Goal: Information Seeking & Learning: Learn about a topic

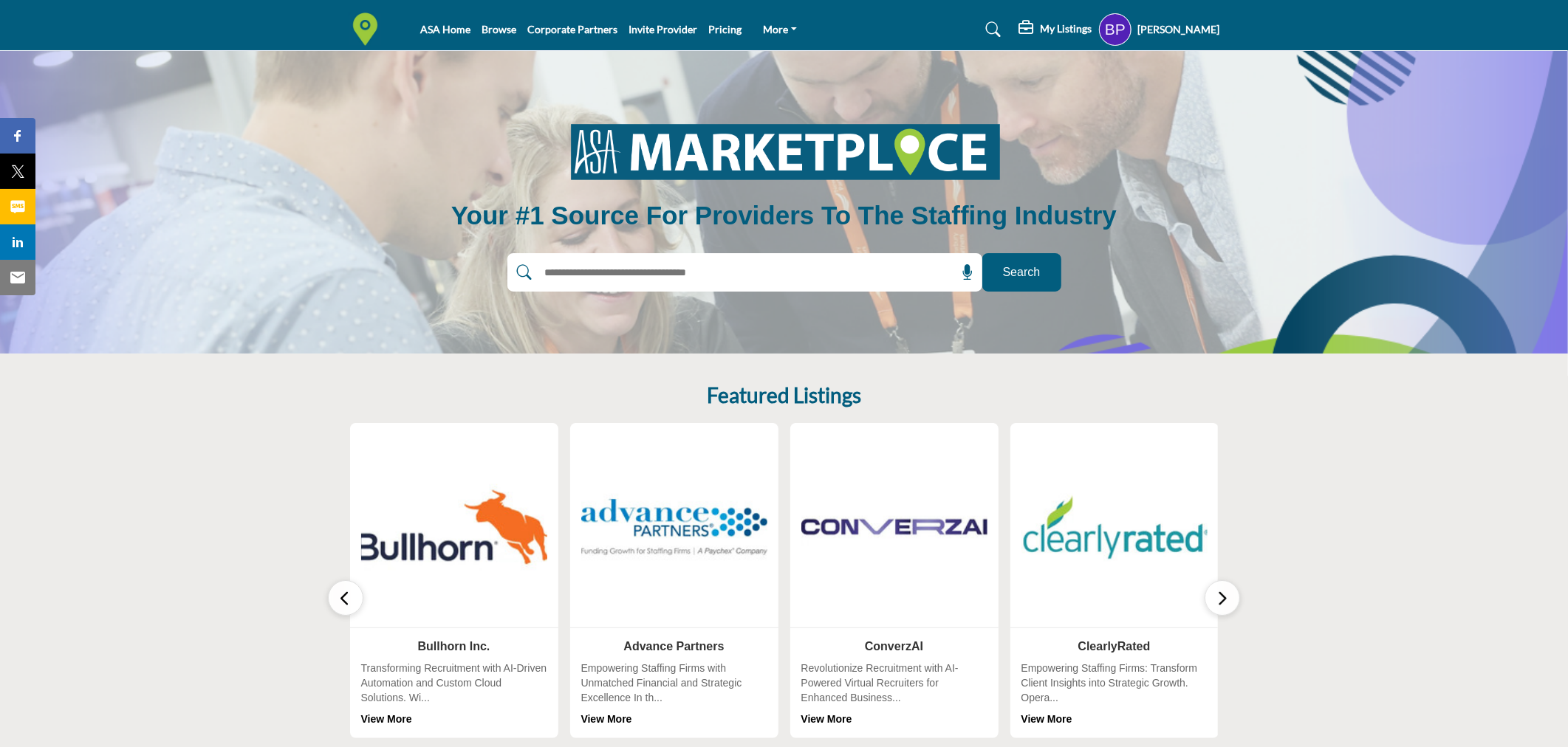
click at [462, 521] on img at bounding box center [454, 526] width 196 height 196
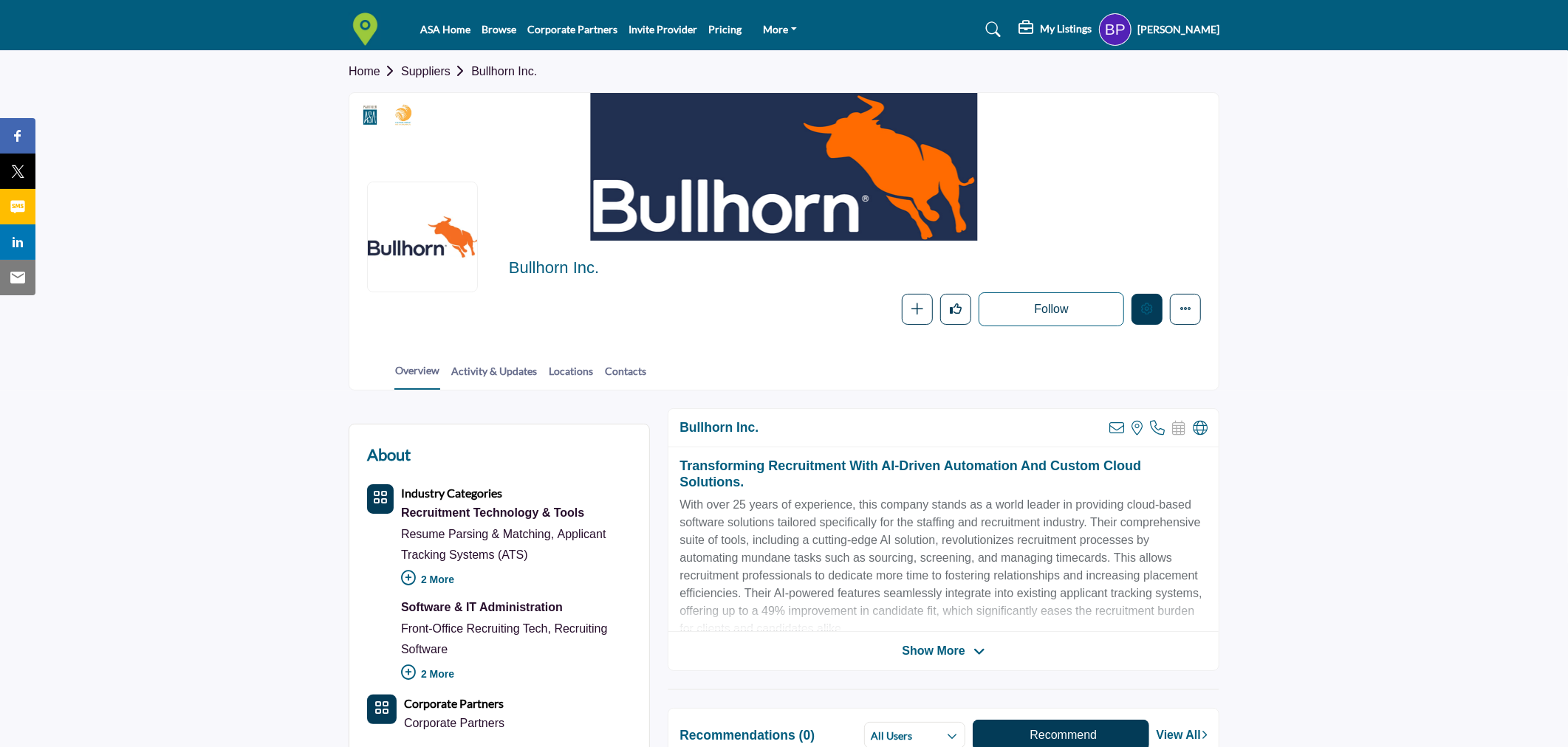
click at [1145, 312] on icon "Edit company" at bounding box center [1146, 309] width 12 height 12
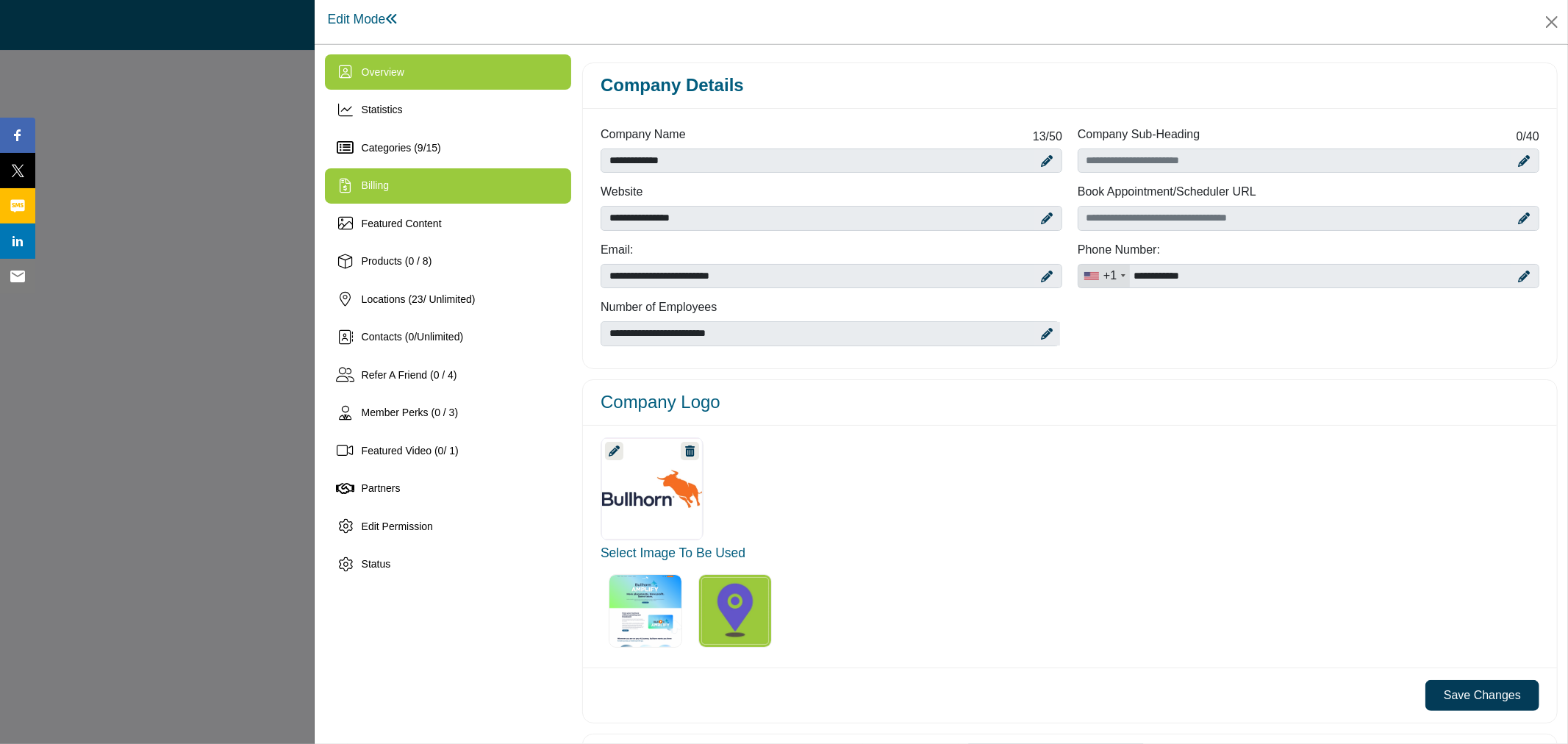
click at [438, 189] on div "Billing" at bounding box center [448, 186] width 246 height 35
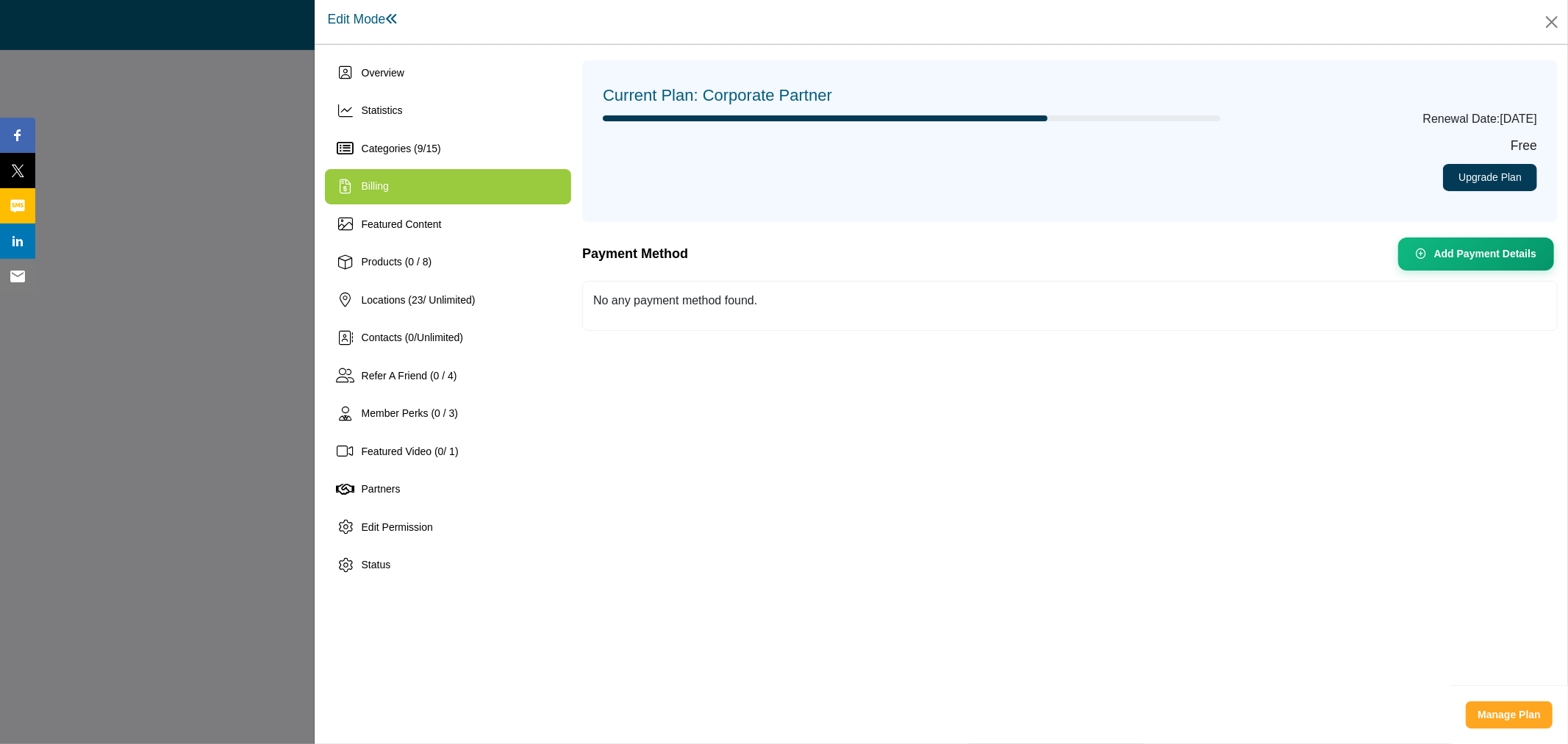
click at [1529, 144] on h5 "Free" at bounding box center [1387, 145] width 302 height 15
click at [1535, 136] on div "Renewal Date: Dec 31, 2025" at bounding box center [1387, 124] width 317 height 28
drag, startPoint x: 1541, startPoint y: 149, endPoint x: 1512, endPoint y: 147, distance: 29.1
click at [1512, 147] on div "Free Upgrade Plan" at bounding box center [1387, 165] width 317 height 53
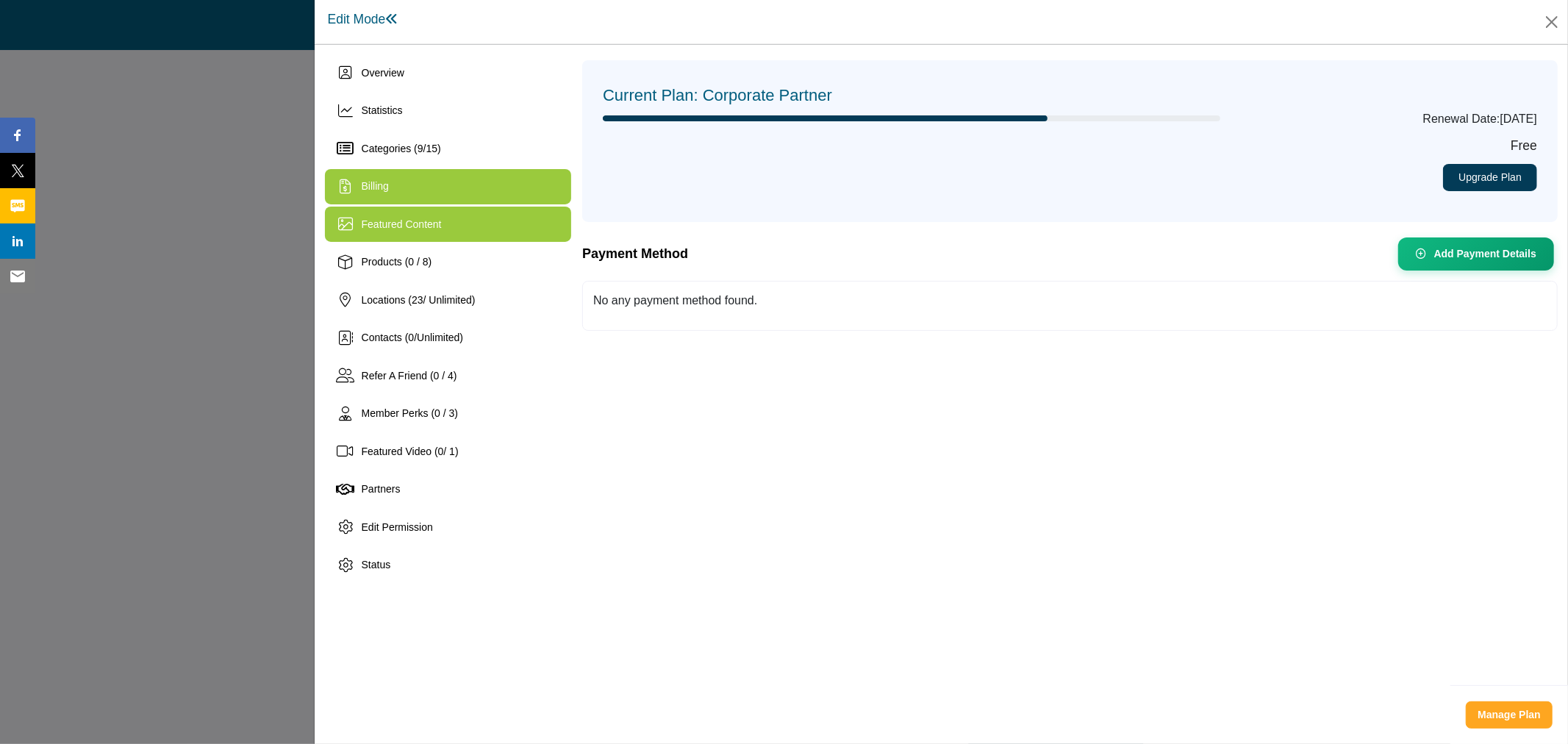
click at [420, 230] on span "Featured Content" at bounding box center [402, 224] width 80 height 12
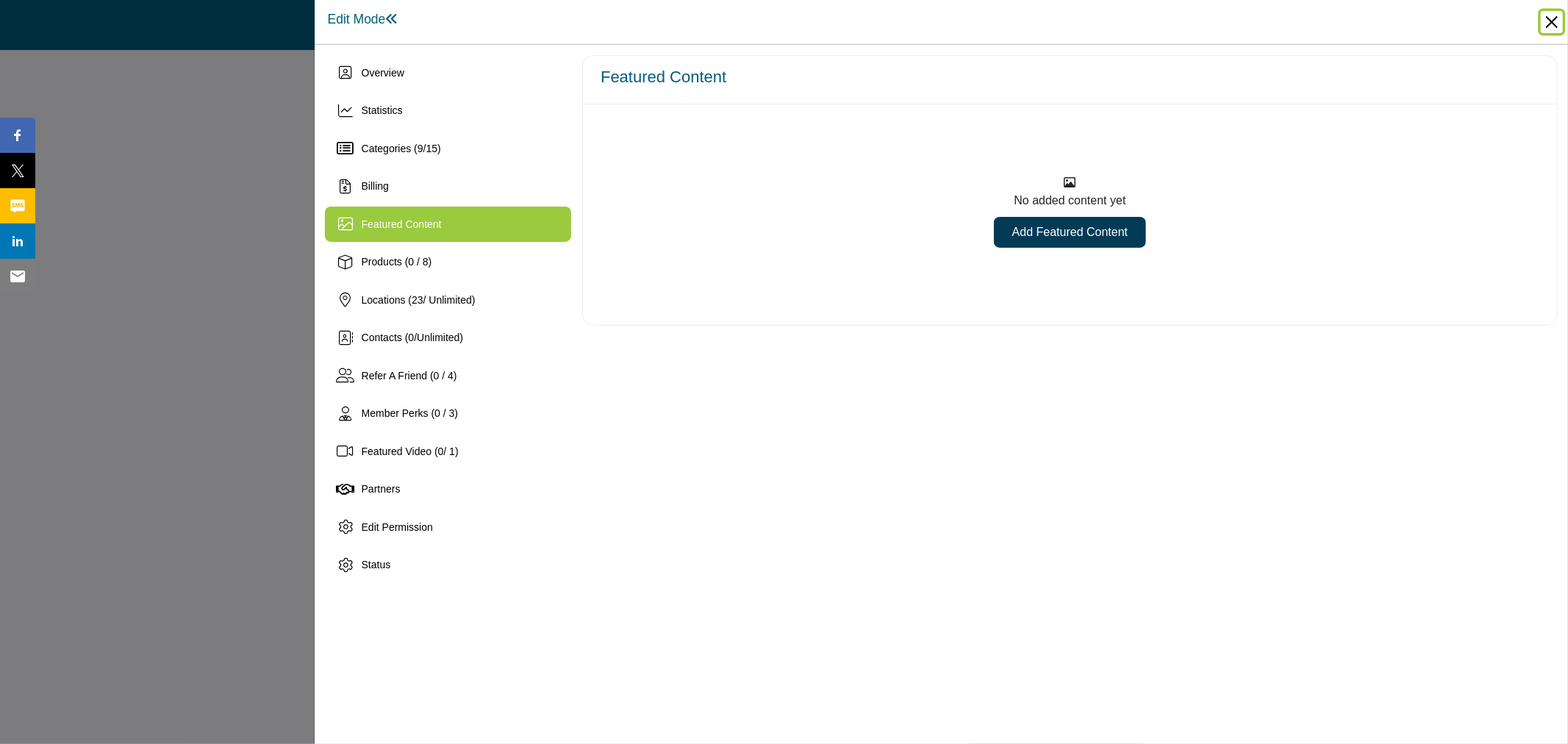
click at [1551, 21] on button "Close" at bounding box center [1551, 22] width 22 height 22
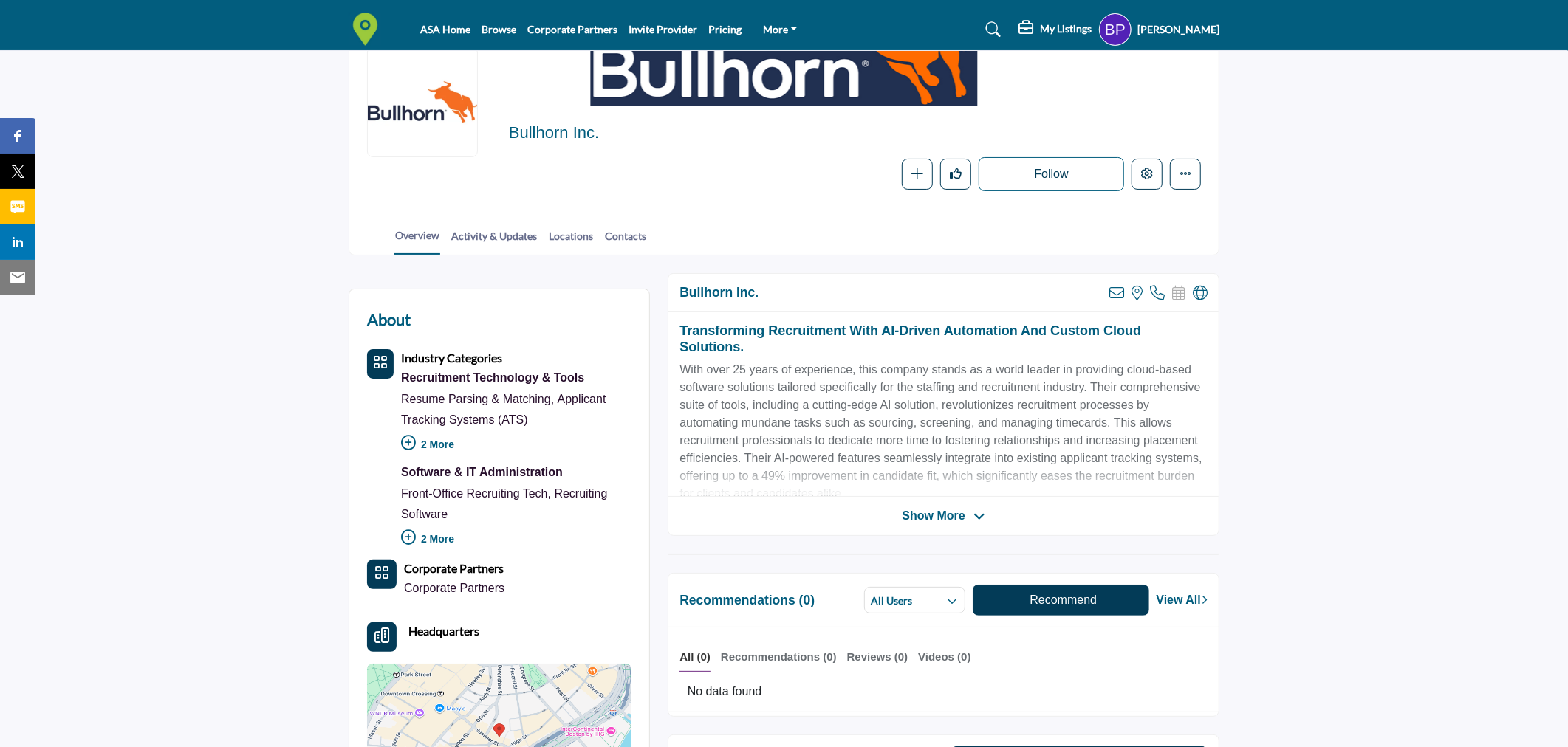
scroll to position [82, 0]
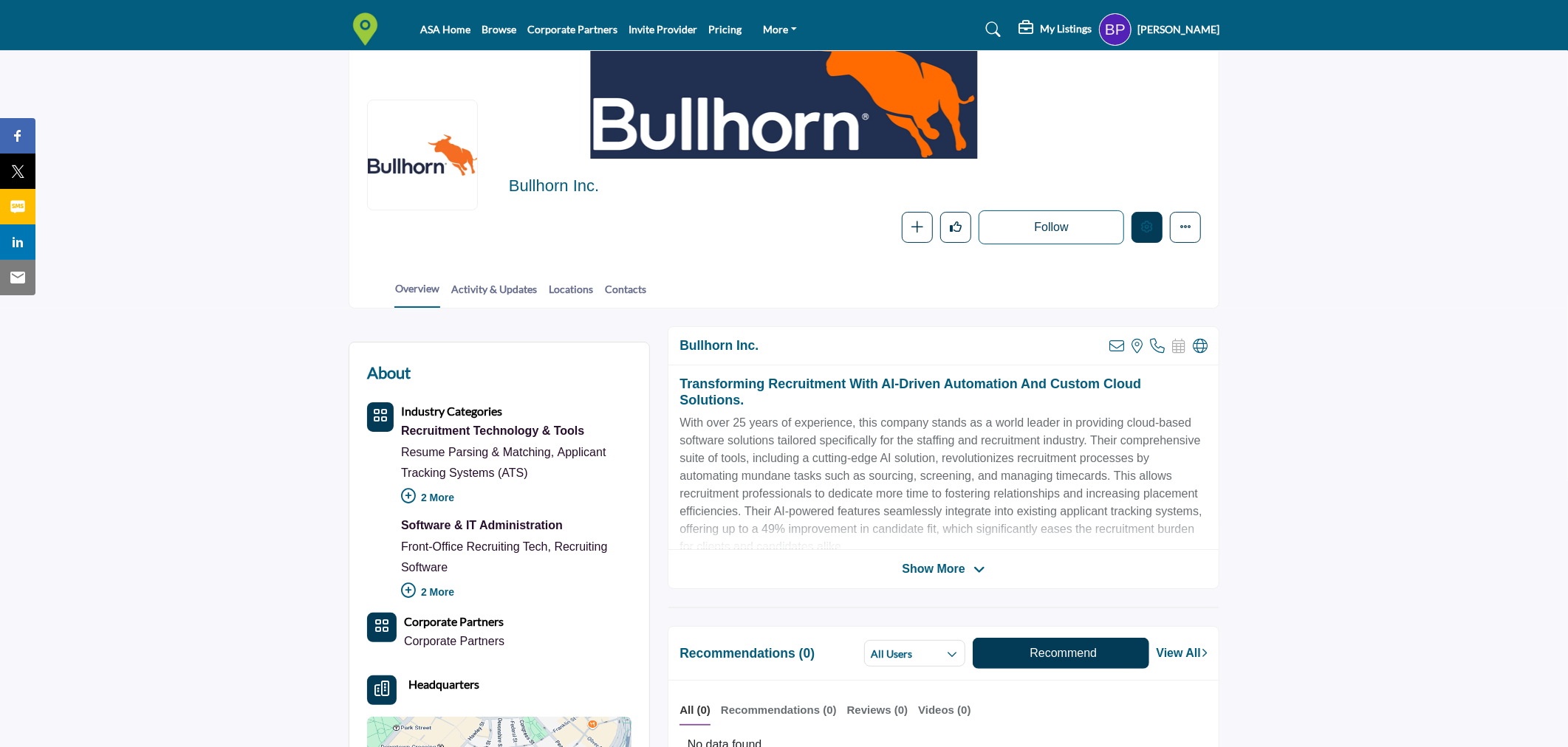
click at [1149, 226] on icon "Edit company" at bounding box center [1146, 226] width 12 height 12
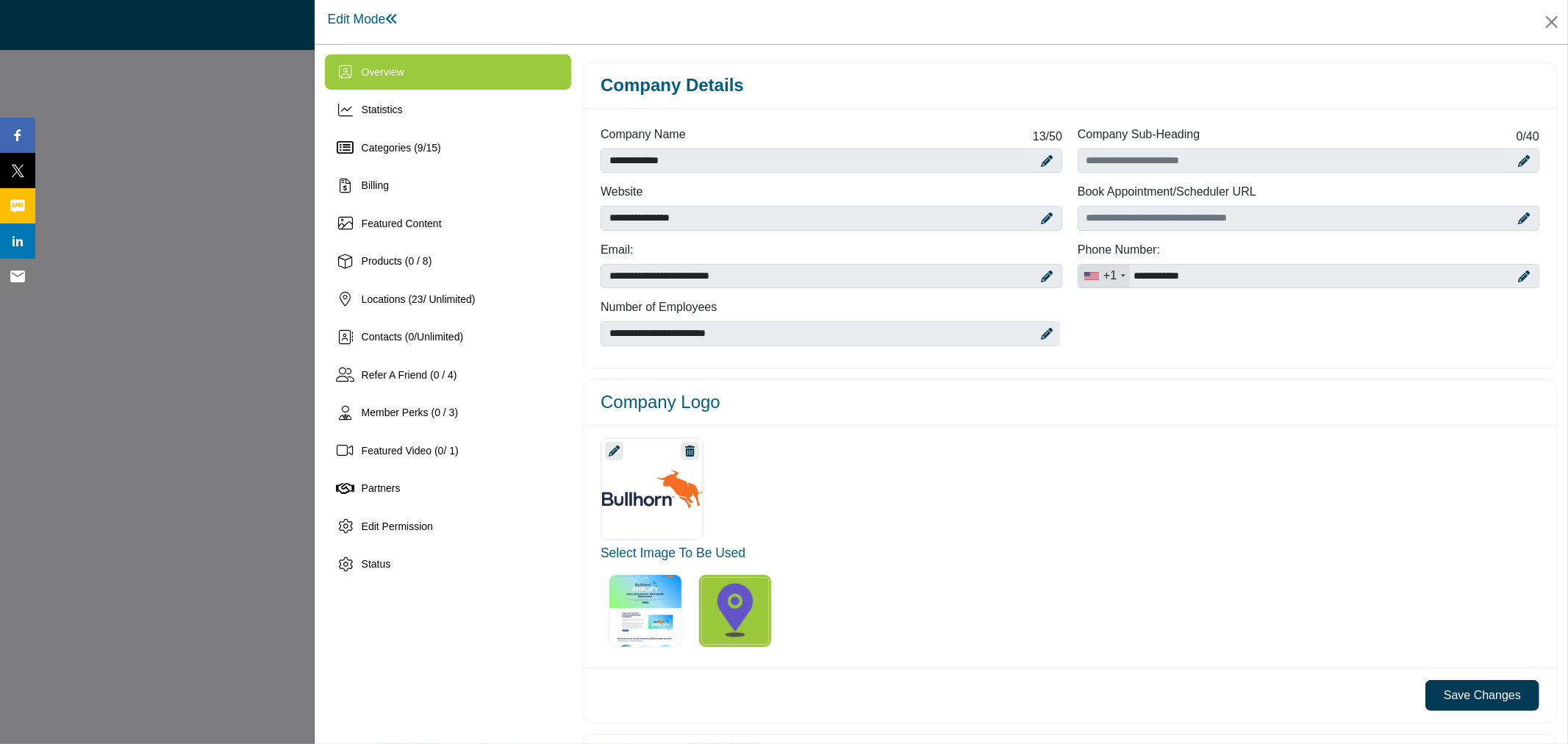
click at [232, 268] on div at bounding box center [784, 372] width 1568 height 744
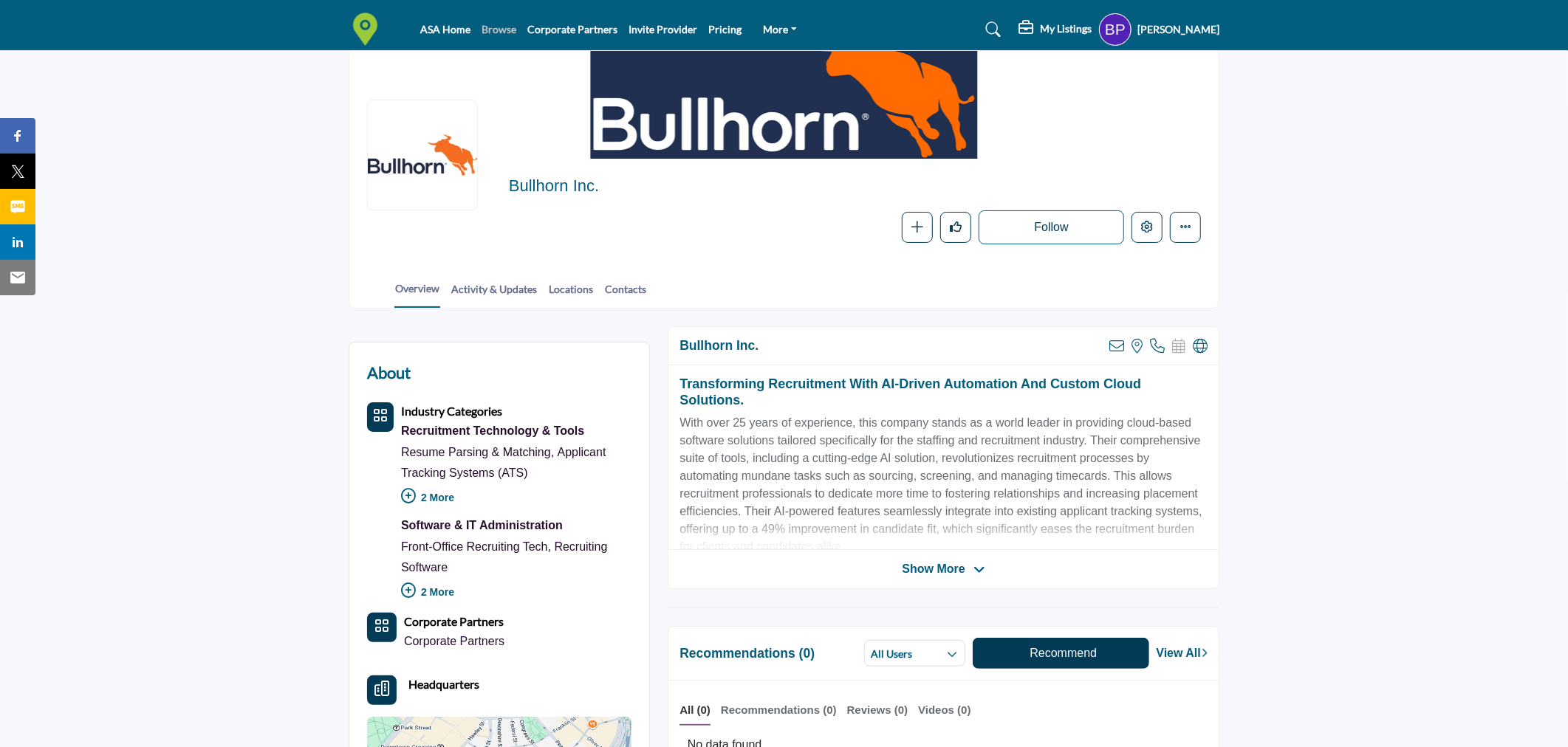
click at [496, 34] on link "Browse" at bounding box center [498, 29] width 35 height 13
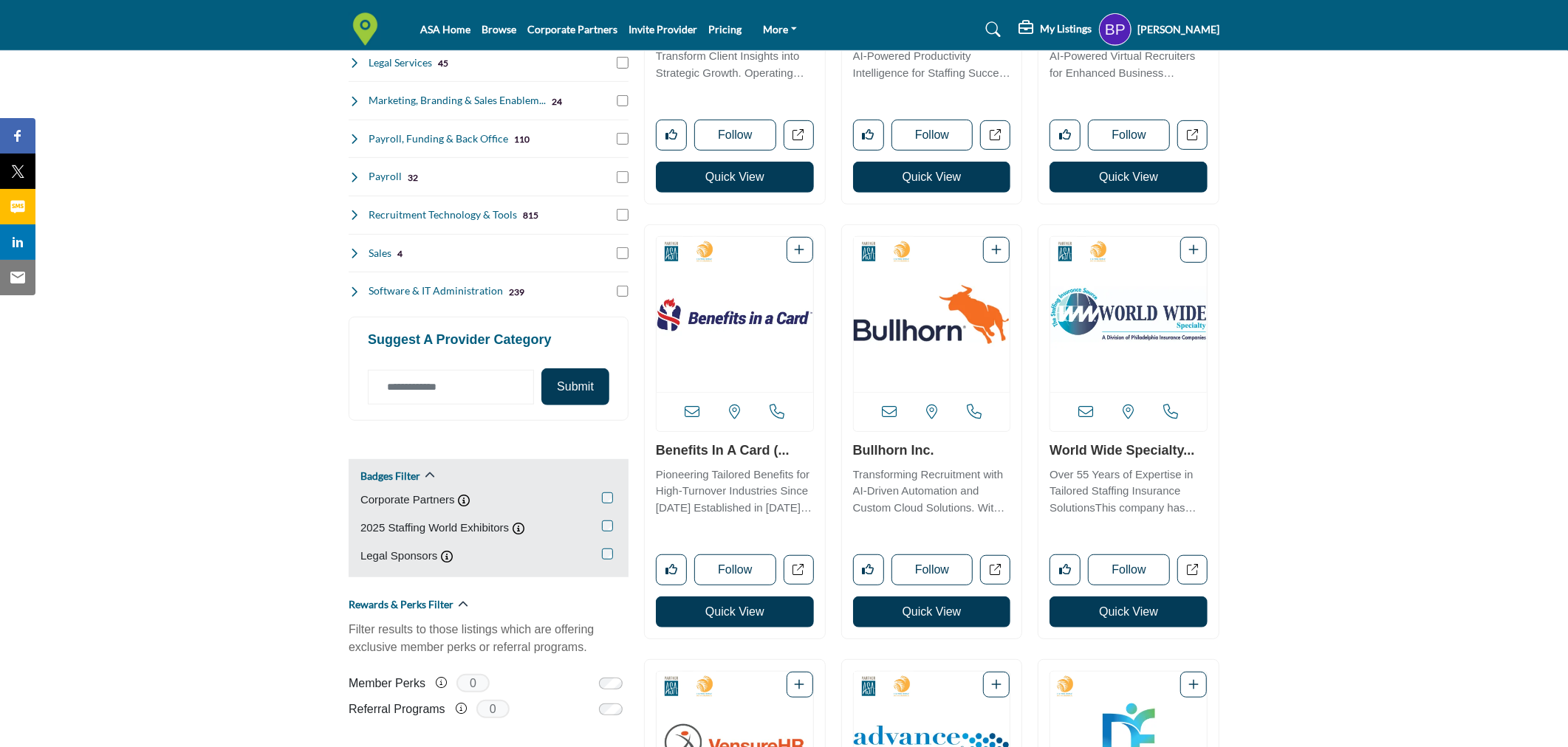
scroll to position [574, 0]
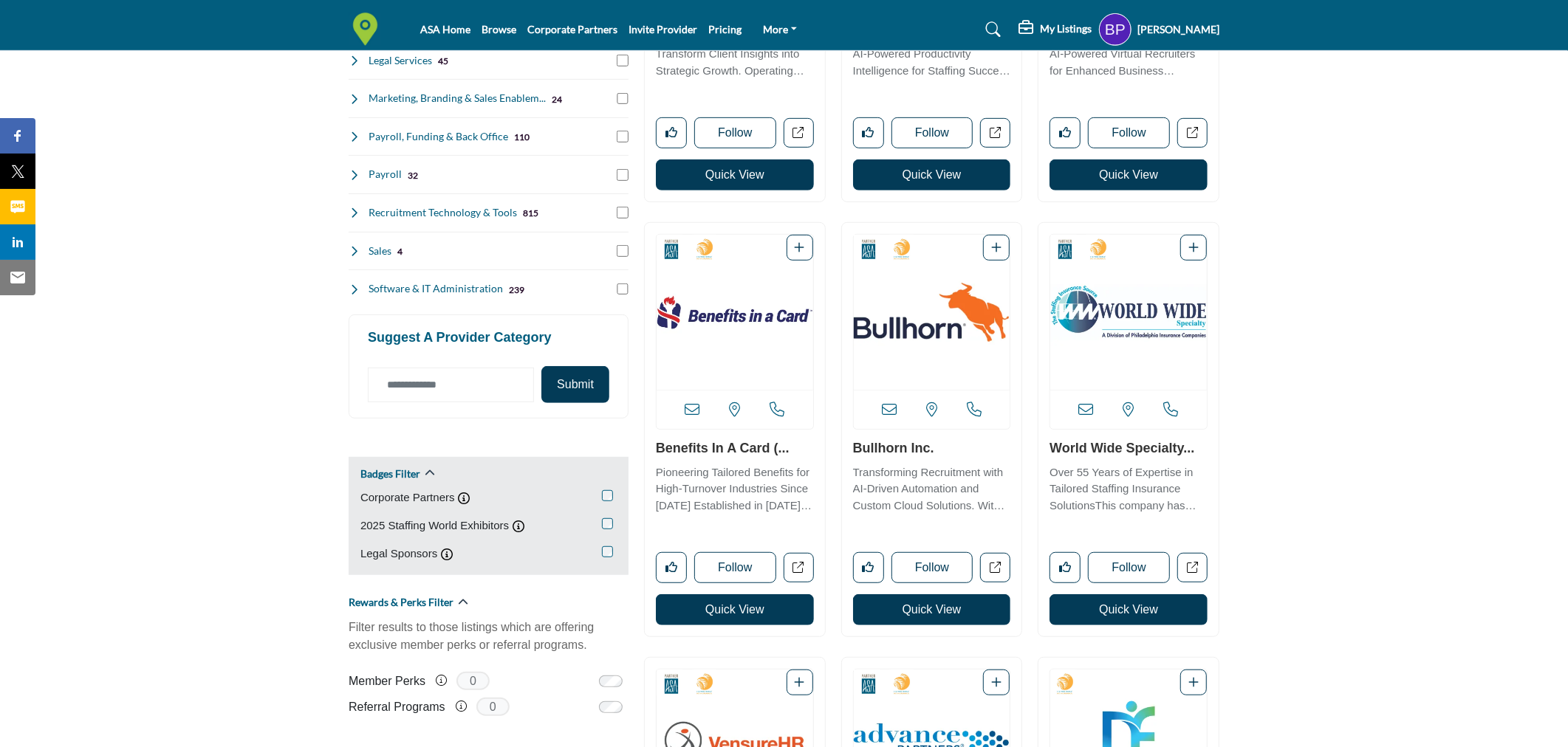
click at [747, 345] on img "Open Listing in new tab" at bounding box center [734, 312] width 156 height 155
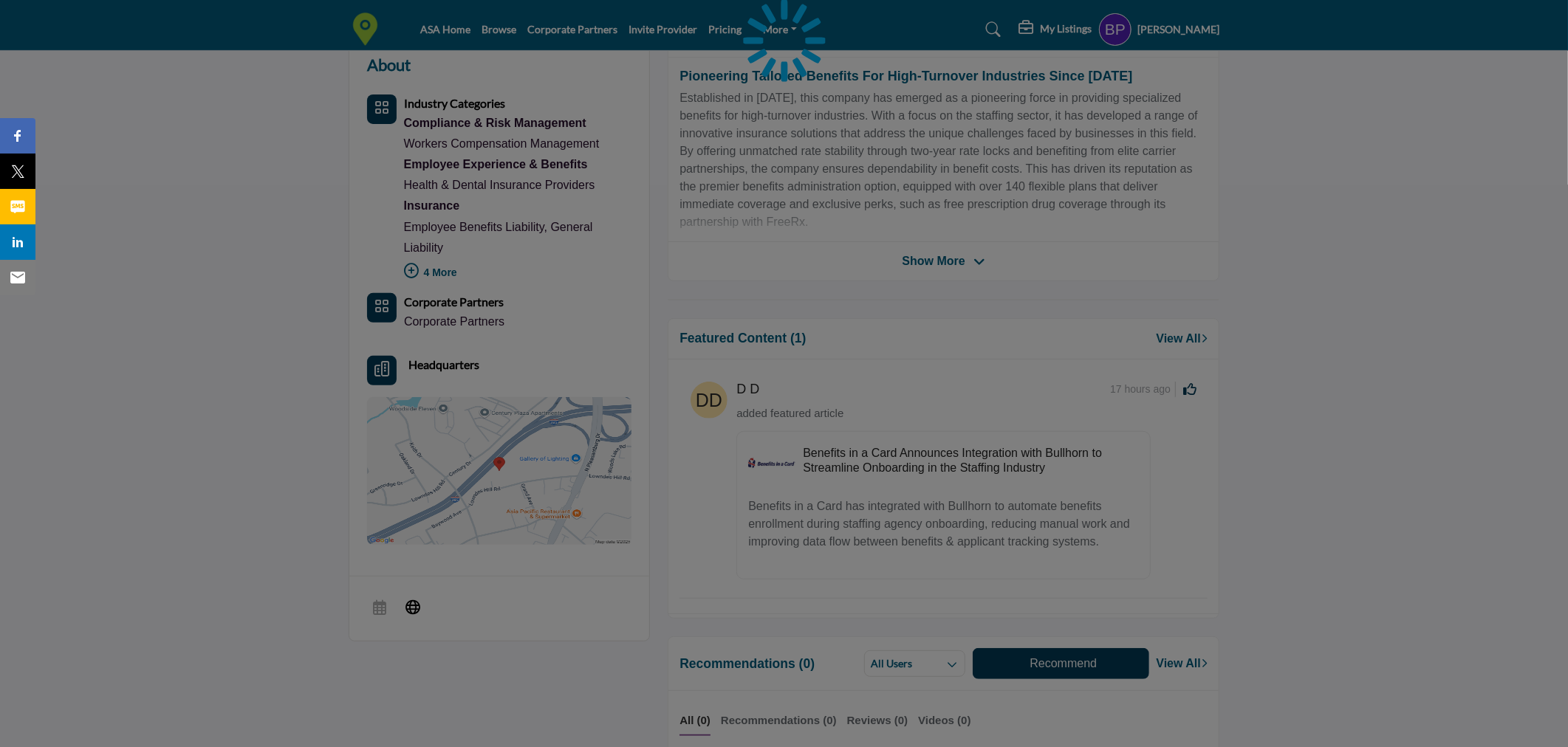
scroll to position [409, 0]
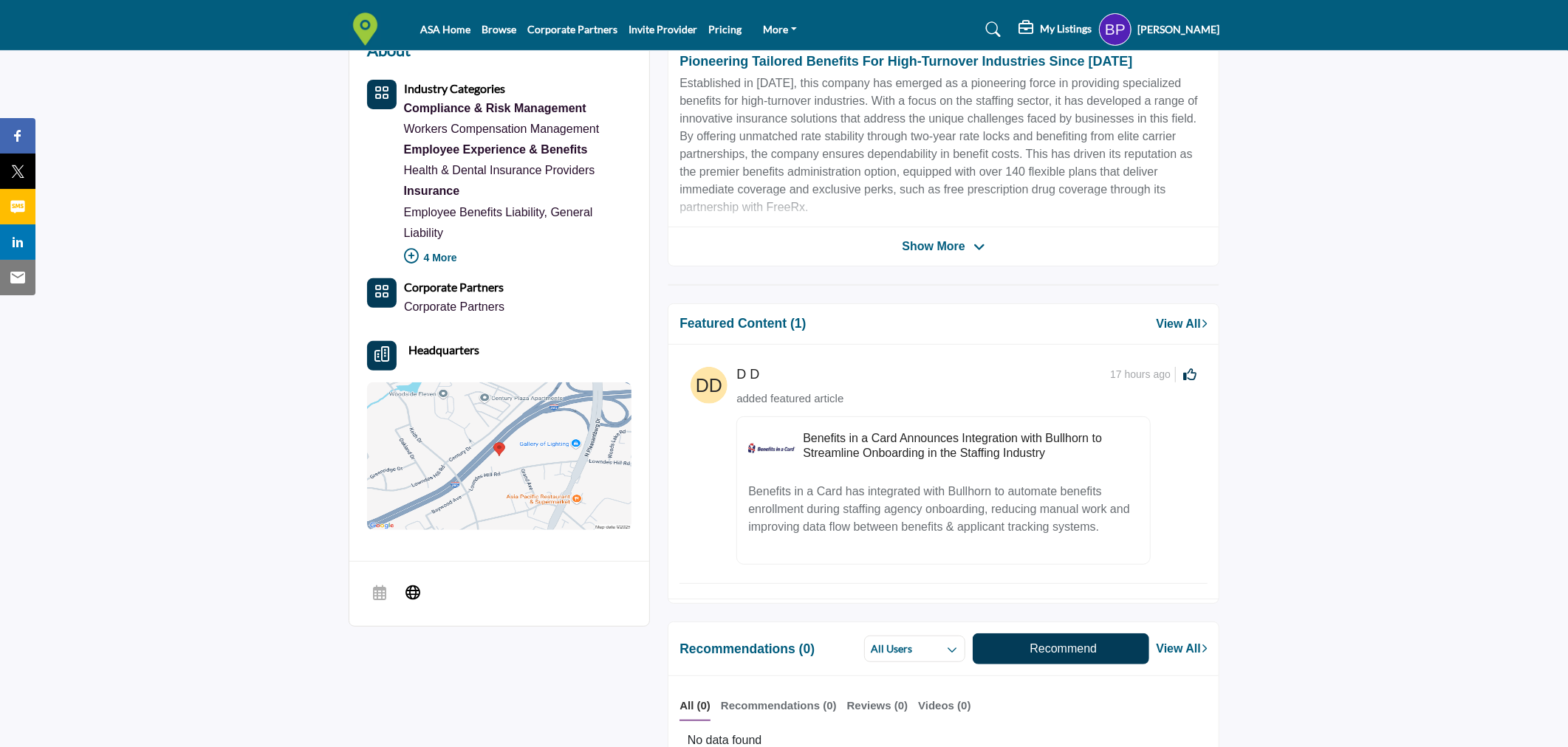
click at [1173, 321] on link "View All" at bounding box center [1182, 324] width 51 height 18
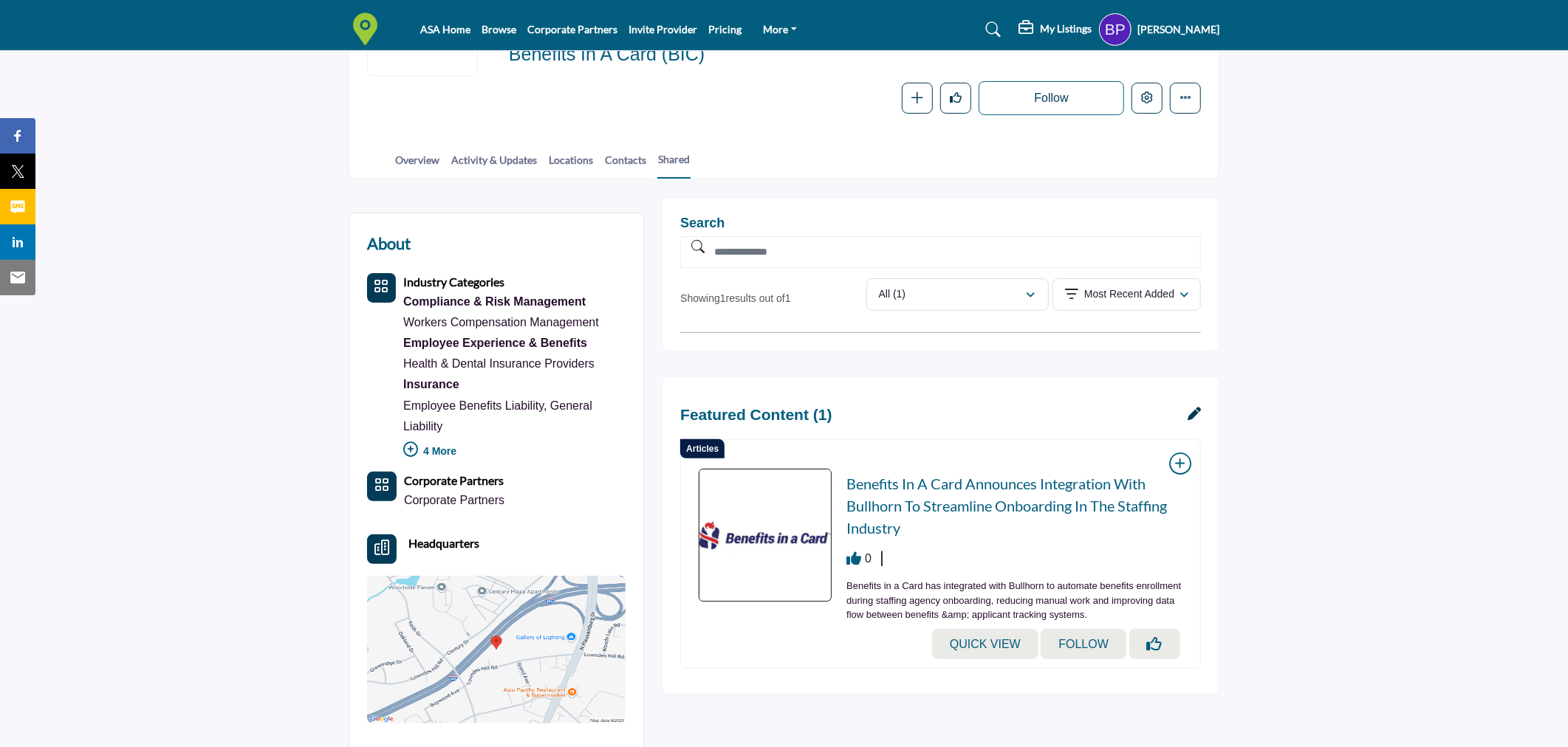
scroll to position [164, 0]
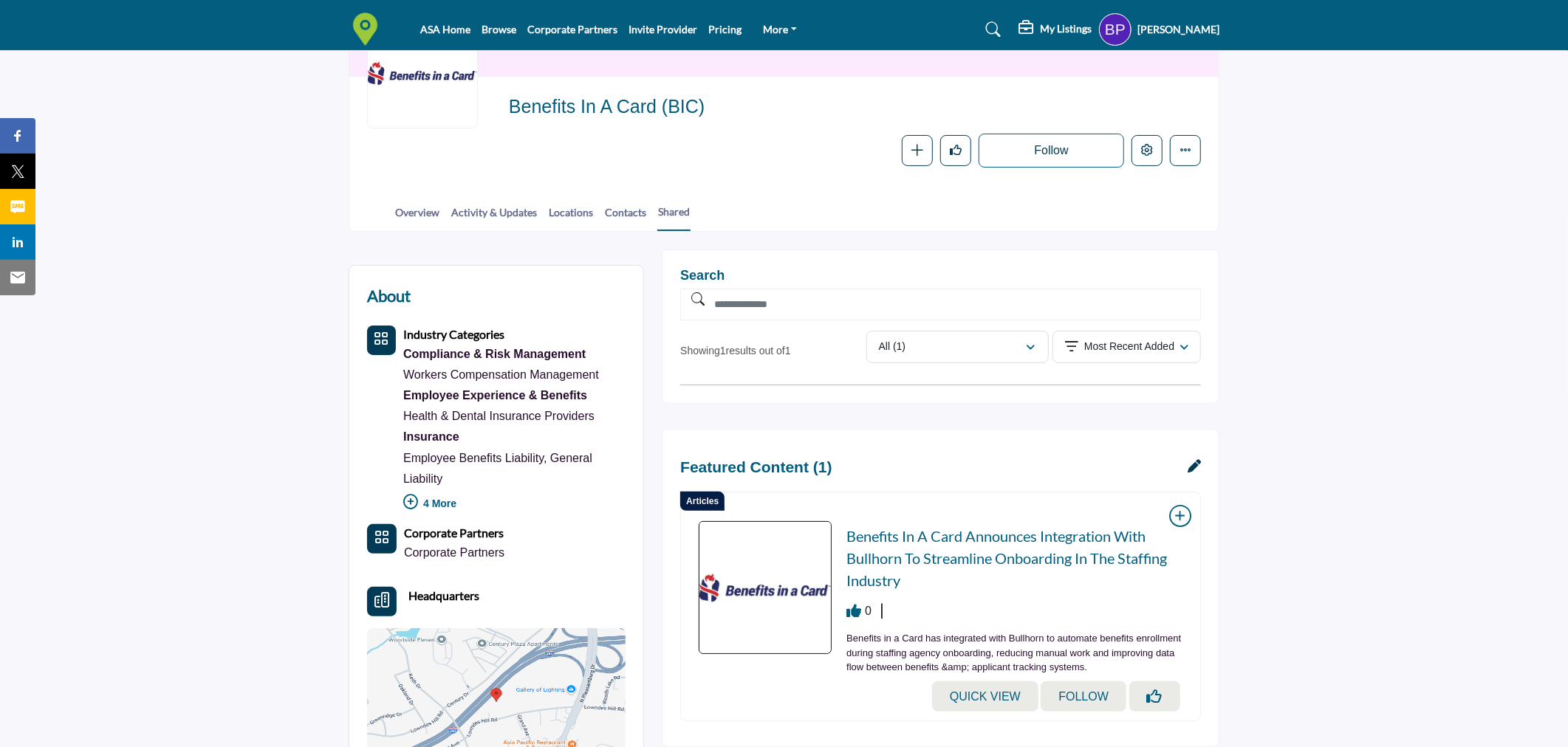
click at [1360, 386] on section "About Industry Categories Compliance & Risk Management Insurance , ," at bounding box center [784, 569] width 1568 height 674
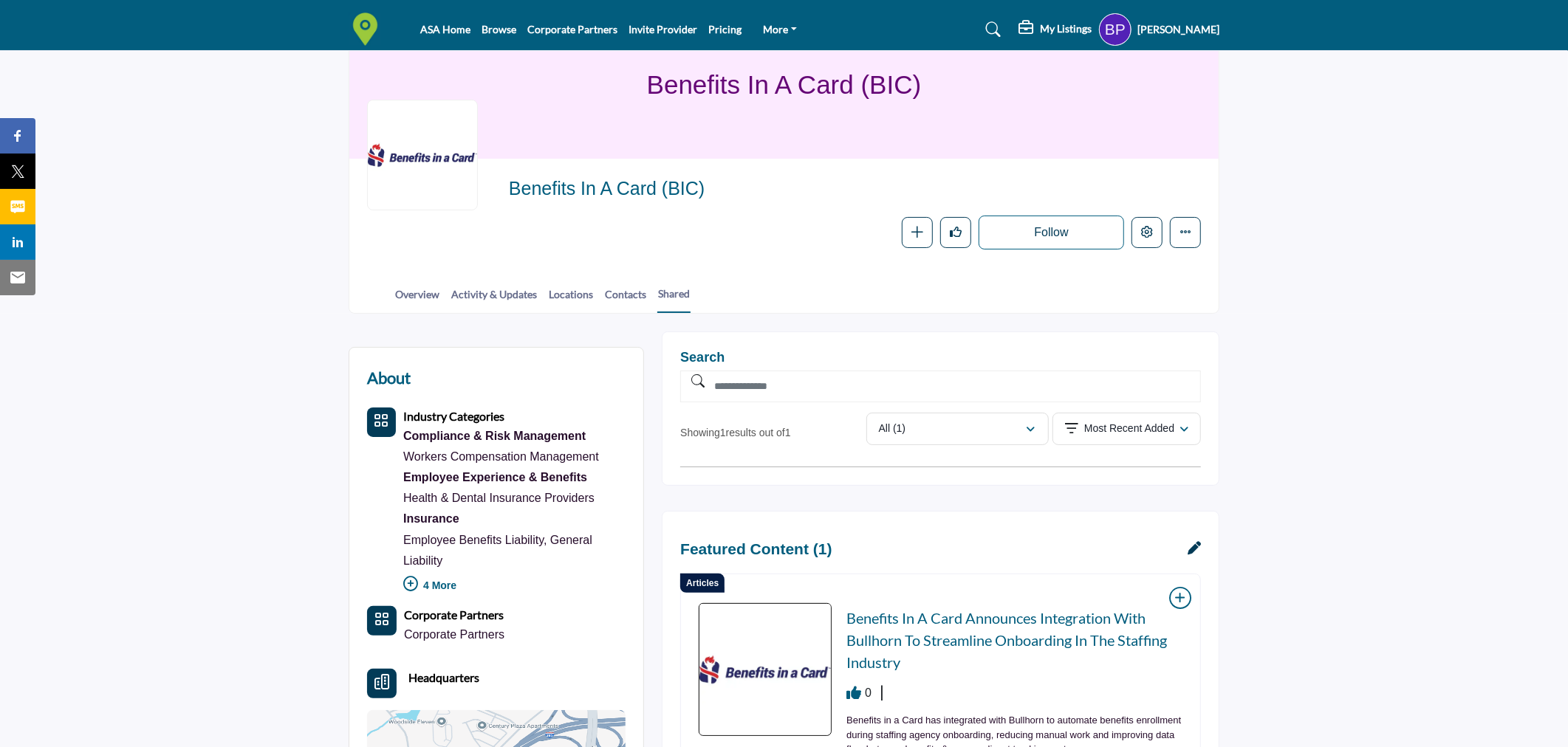
scroll to position [0, 0]
